Goal: Transaction & Acquisition: Purchase product/service

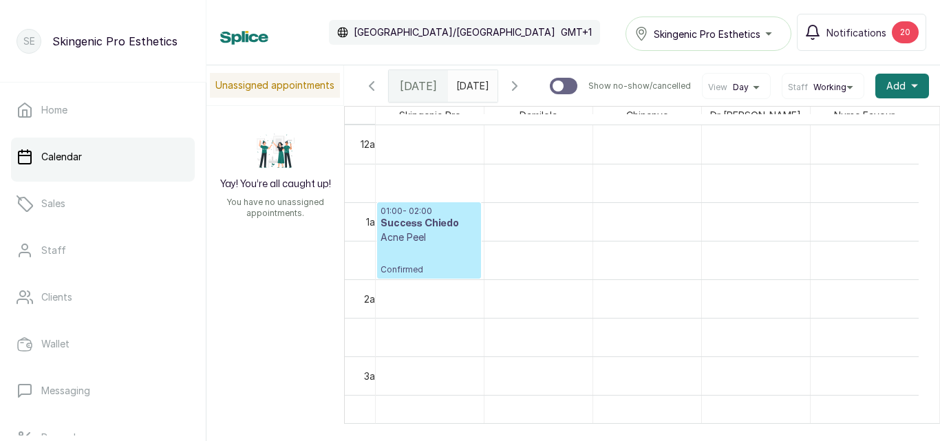
scroll to position [946, 0]
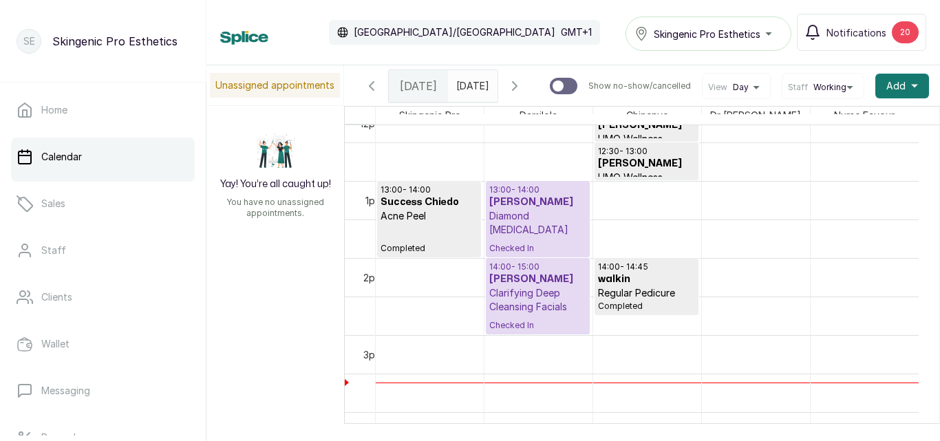
click at [527, 207] on h3 "[PERSON_NAME]" at bounding box center [537, 202] width 97 height 14
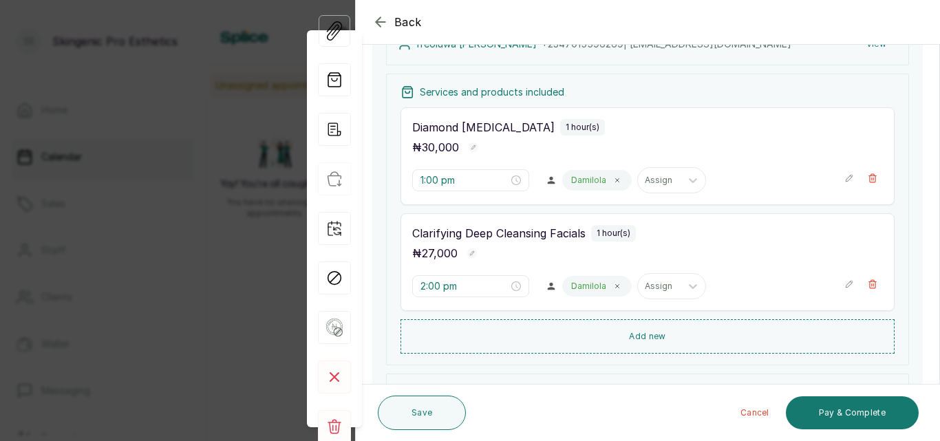
scroll to position [266, 0]
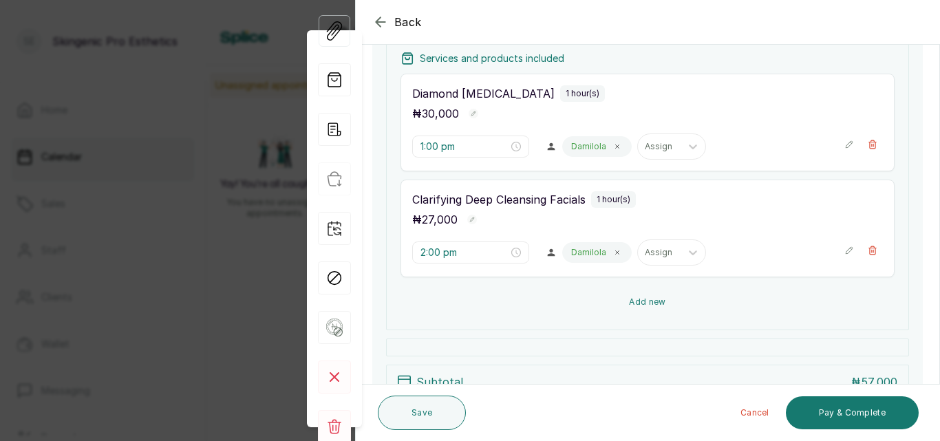
click at [729, 297] on button "Add new" at bounding box center [647, 302] width 494 height 33
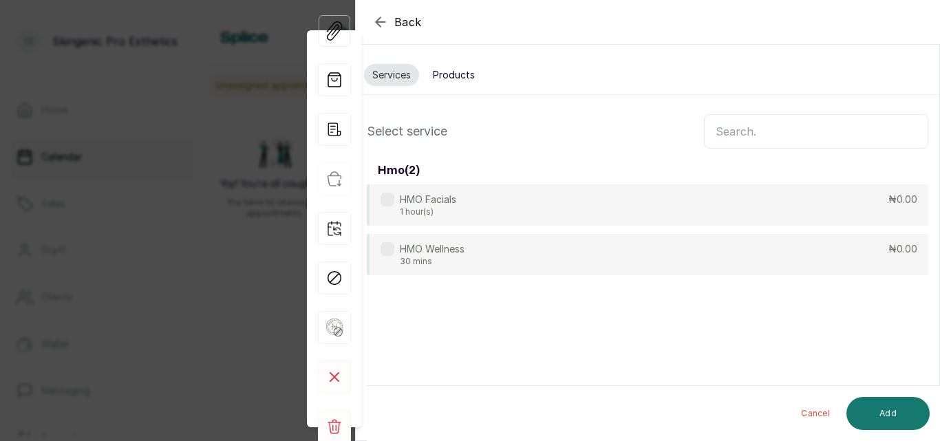
scroll to position [0, 0]
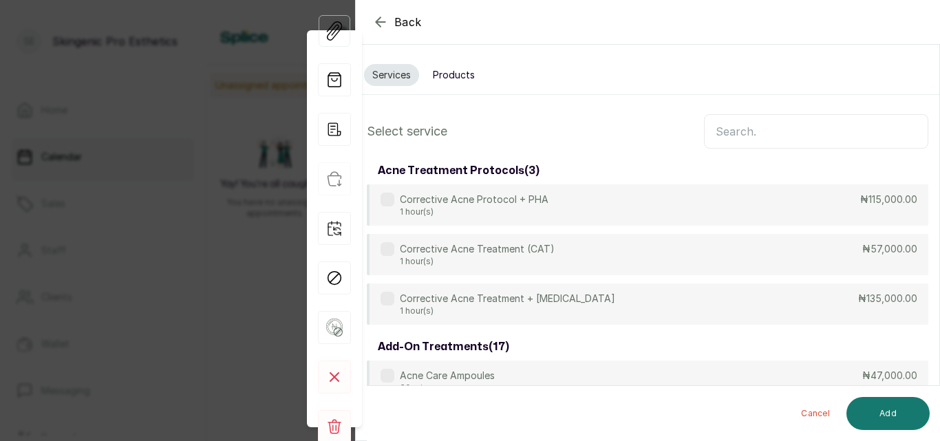
click at [449, 67] on button "Products" at bounding box center [454, 75] width 58 height 22
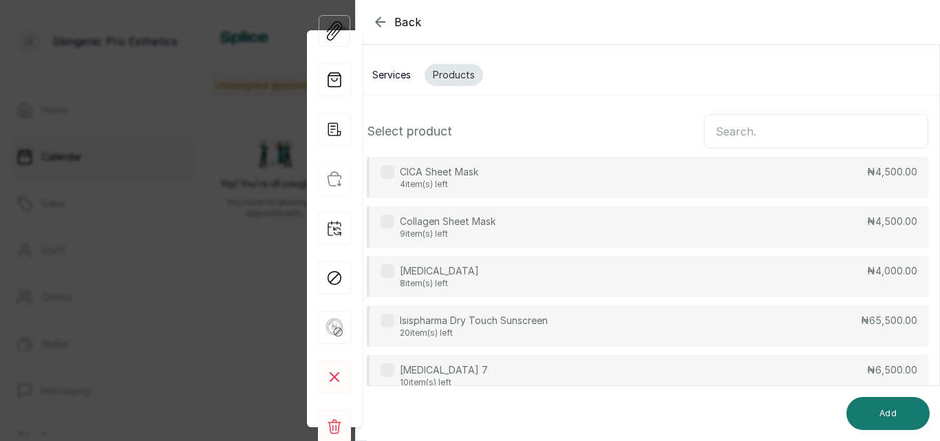
click at [387, 177] on label at bounding box center [388, 172] width 14 height 14
click at [888, 420] on button "Add" at bounding box center [887, 413] width 83 height 33
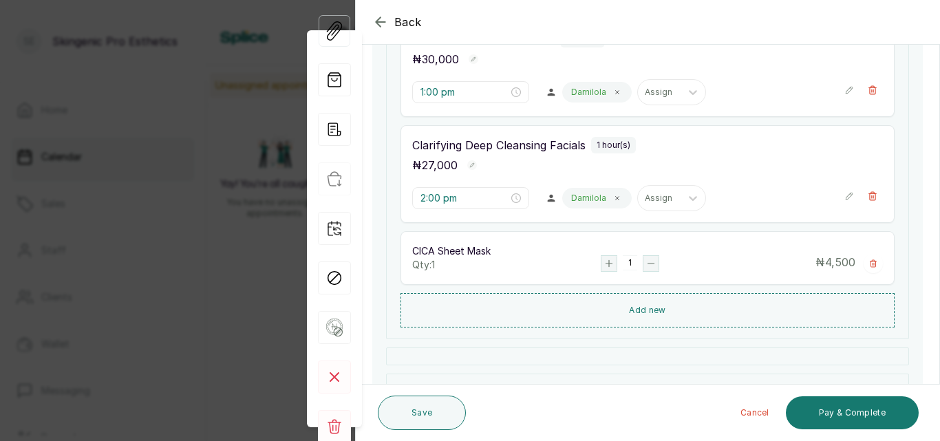
scroll to position [333, 0]
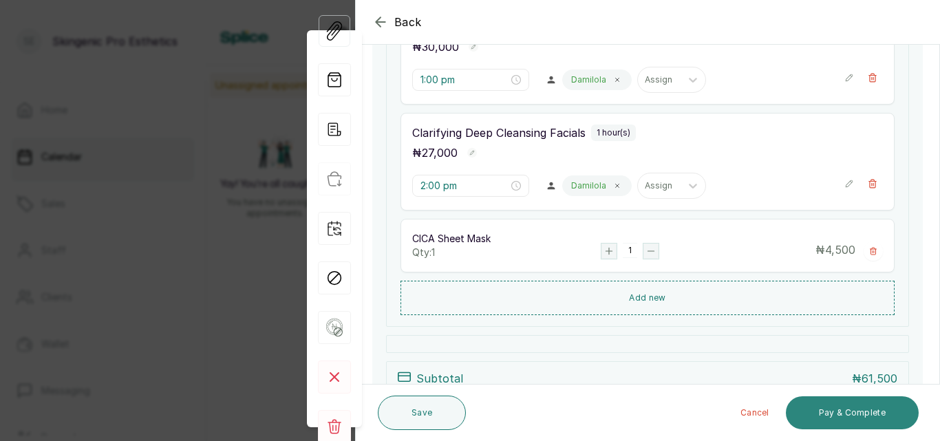
click at [833, 408] on button "Pay & Complete" at bounding box center [852, 412] width 133 height 33
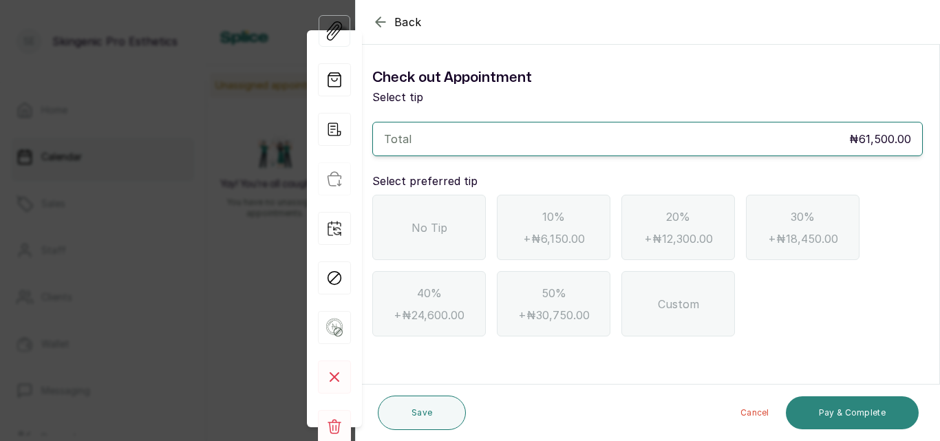
scroll to position [0, 0]
click at [441, 222] on span "No Tip" at bounding box center [429, 227] width 36 height 17
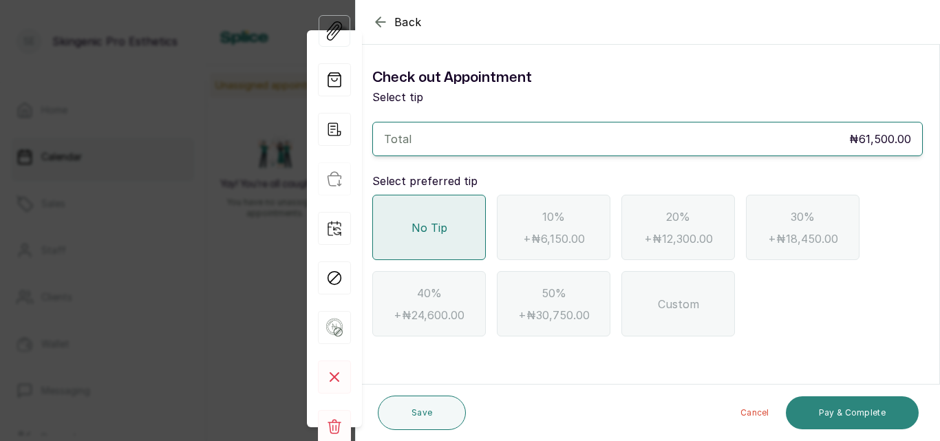
click at [822, 407] on button "Pay & Complete" at bounding box center [852, 412] width 133 height 33
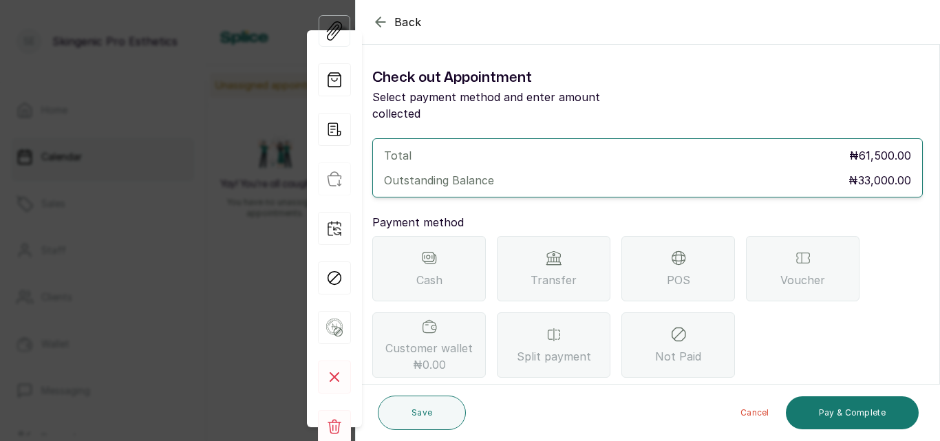
click at [531, 254] on div "Transfer" at bounding box center [554, 268] width 114 height 65
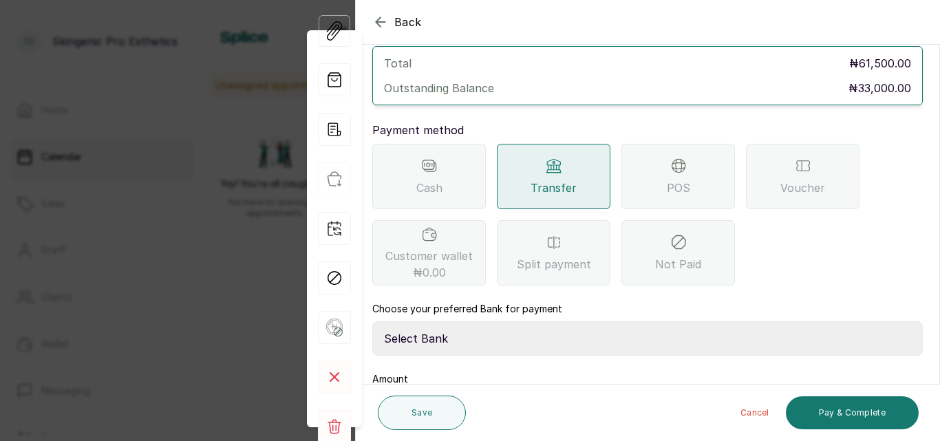
scroll to position [98, 0]
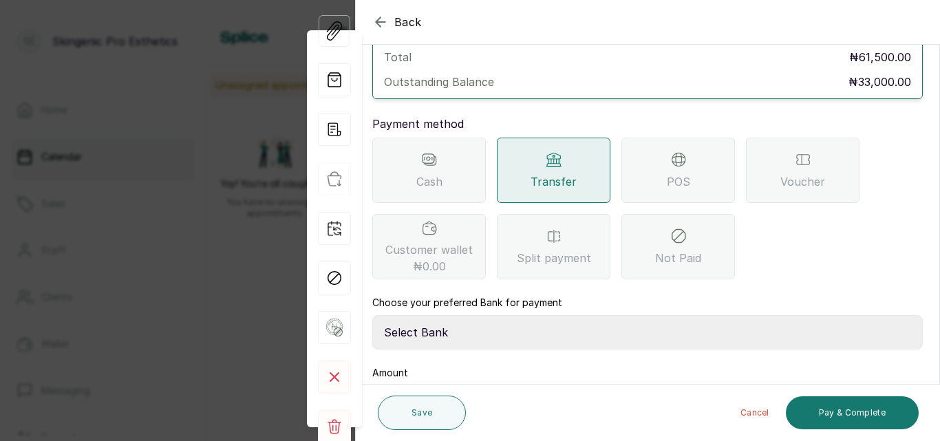
click at [749, 319] on select "Select Bank Skingenic Pro Esthetics First City Monument Bank SKINGENIC PRO ESTH…" at bounding box center [647, 332] width 550 height 34
select select "c79eea2b-aeb8-454d-b486-470d48a76130"
click at [372, 315] on select "Select Bank Skingenic Pro Esthetics First City Monument Bank SKINGENIC PRO ESTH…" at bounding box center [647, 332] width 550 height 34
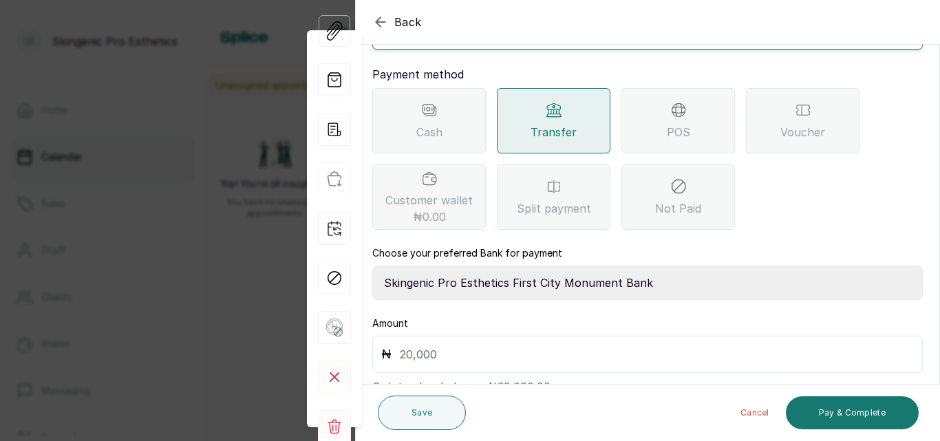
scroll to position [180, 0]
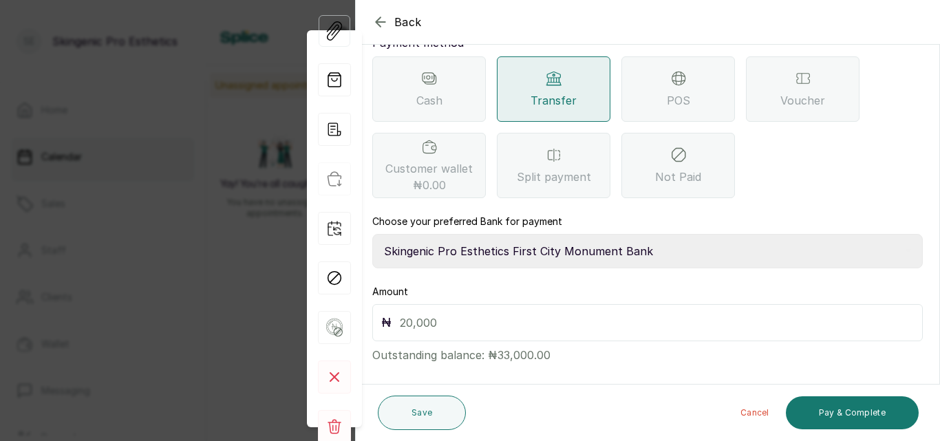
click at [676, 313] on input "text" at bounding box center [657, 322] width 514 height 19
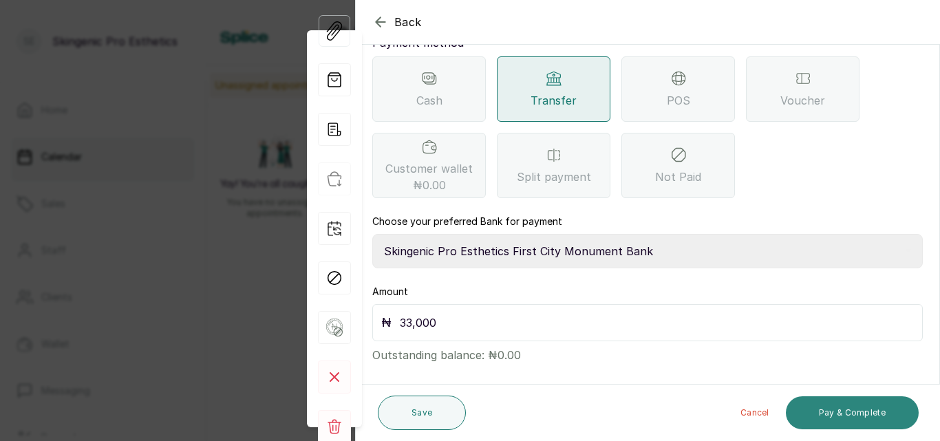
type input "33,000"
click at [829, 409] on button "Pay & Complete" at bounding box center [852, 412] width 133 height 33
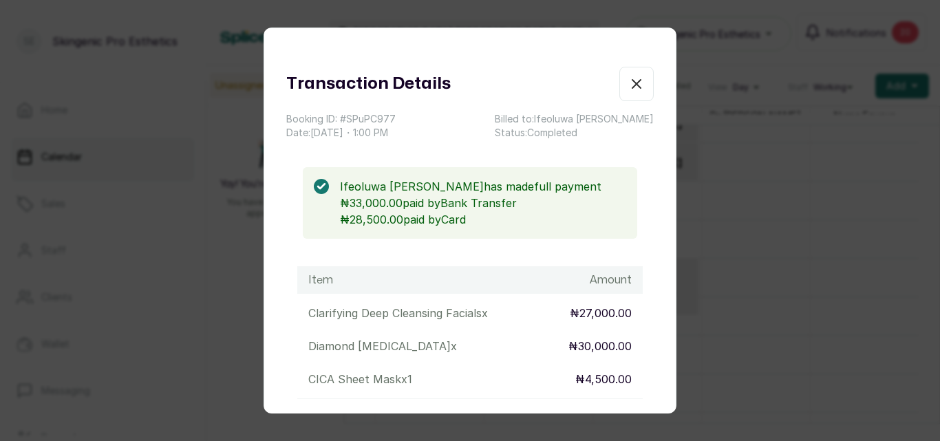
click at [633, 76] on div "Transaction Details Booking ID: # SPuPC977 Date: [DATE] ・ 1:00 PM Billed to: [P…" at bounding box center [469, 350] width 411 height 567
click at [627, 83] on button "Show no-show/cancelled" at bounding box center [636, 84] width 34 height 34
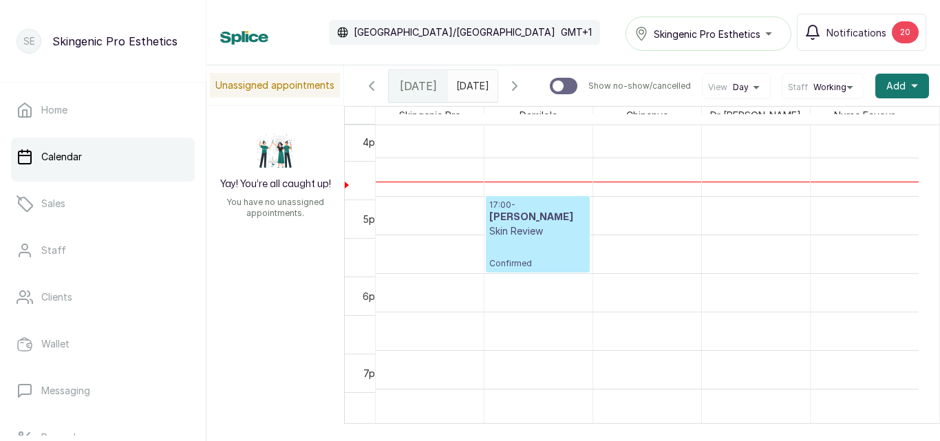
scroll to position [1239, 0]
